Goal: Task Accomplishment & Management: Use online tool/utility

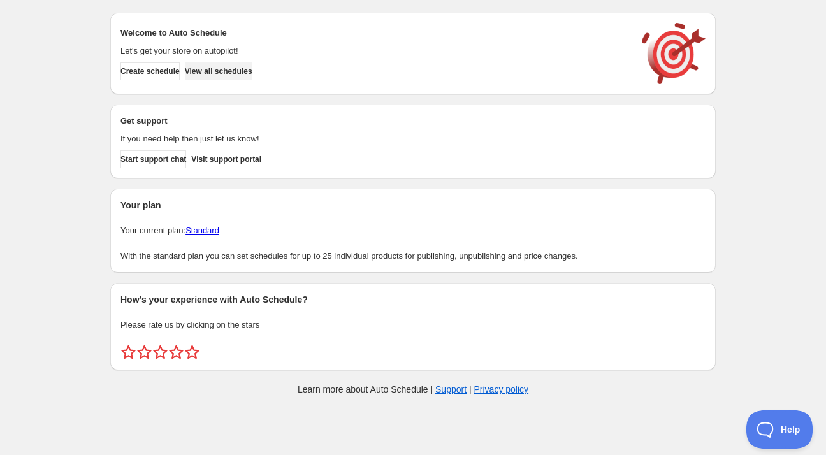
click at [235, 72] on span "View all schedules" at bounding box center [219, 71] width 68 height 10
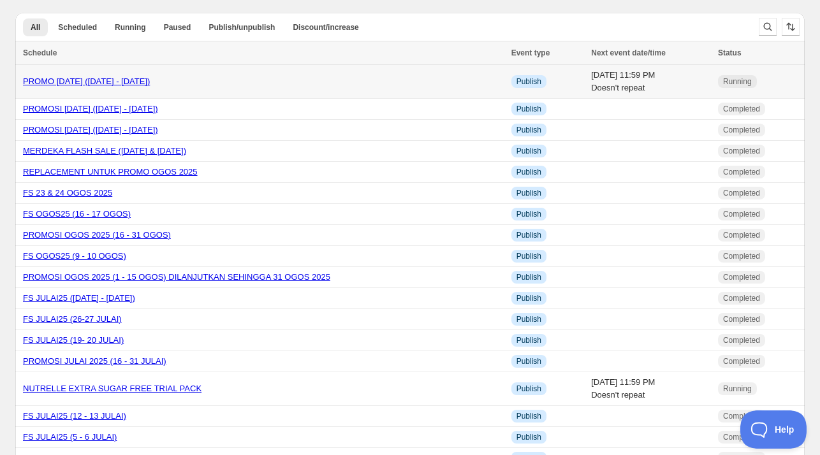
click at [110, 82] on link "PROMO [DATE] ([DATE] - [DATE])" at bounding box center [86, 81] width 127 height 10
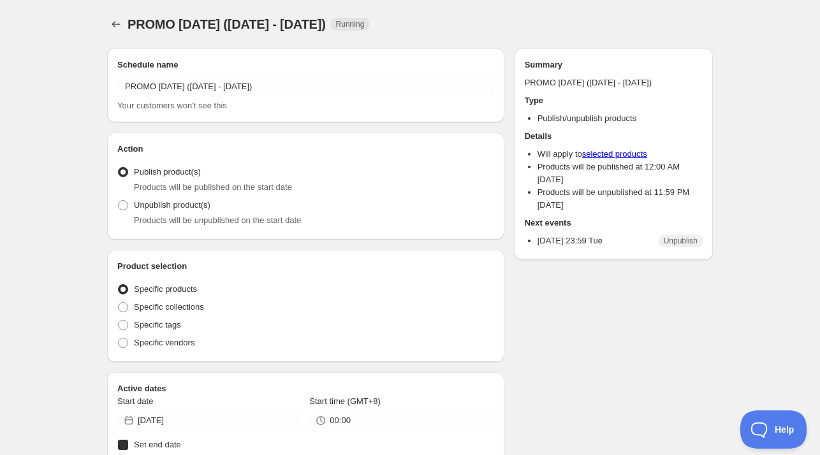
radio input "true"
checkbox input "true"
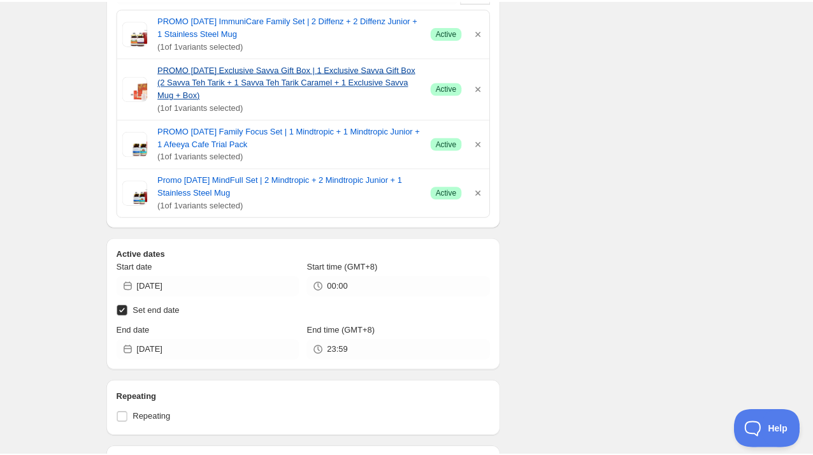
scroll to position [446, 0]
